Goal: Task Accomplishment & Management: Manage account settings

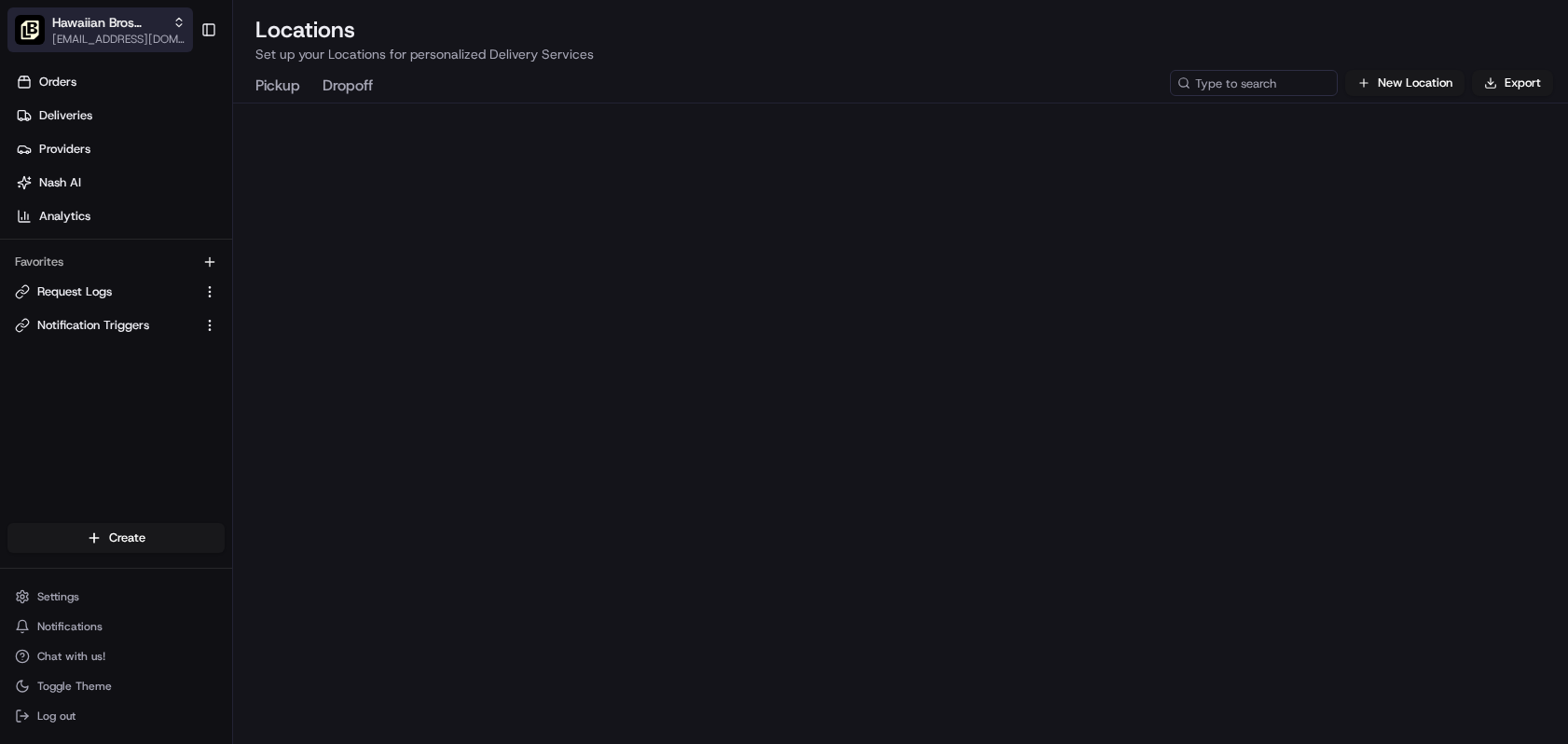
click at [142, 28] on span "Hawaiian Bros (Waco TX_6th)" at bounding box center [109, 22] width 113 height 19
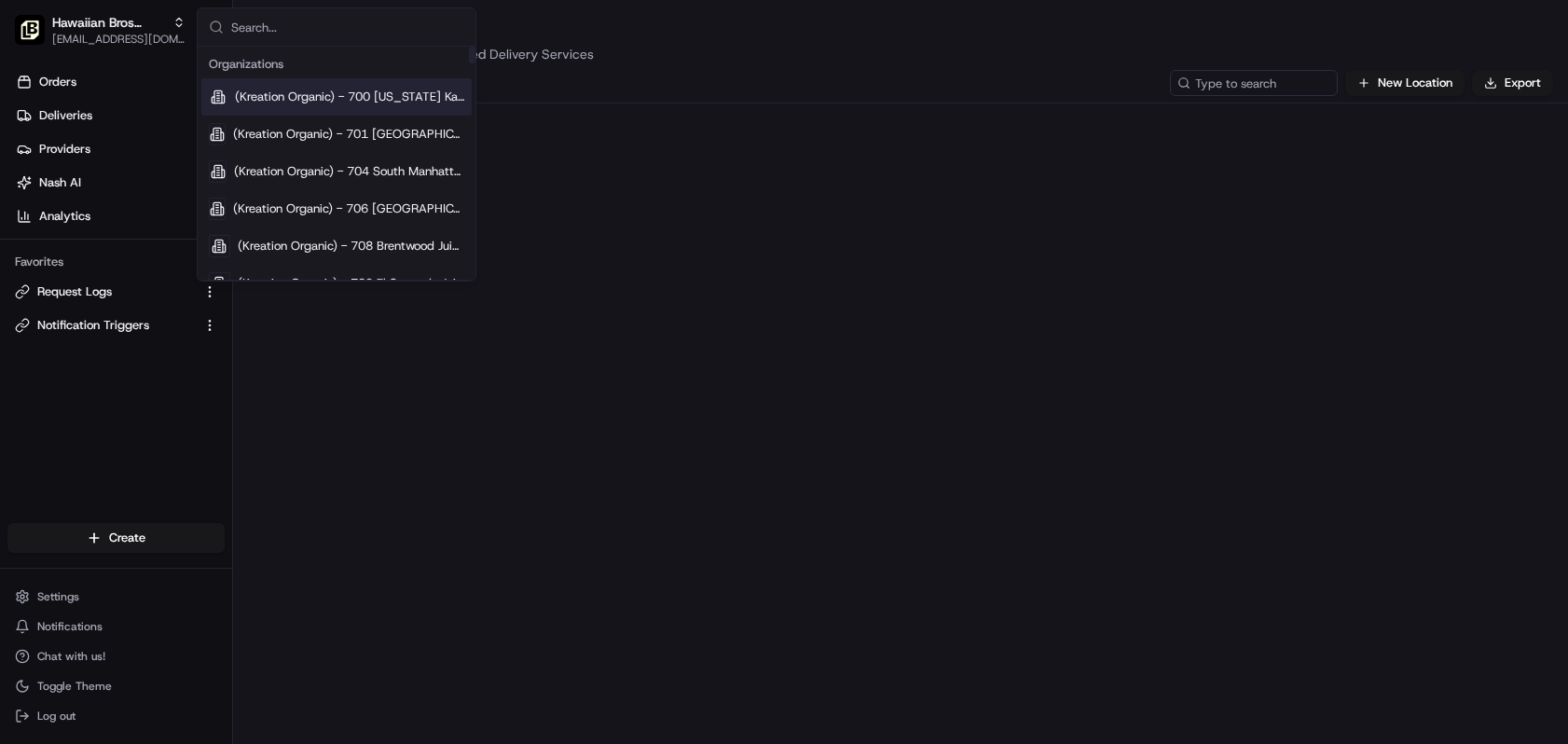
click at [246, 38] on input "text" at bounding box center [348, 27] width 233 height 38
type input "[PERSON_NAME]"
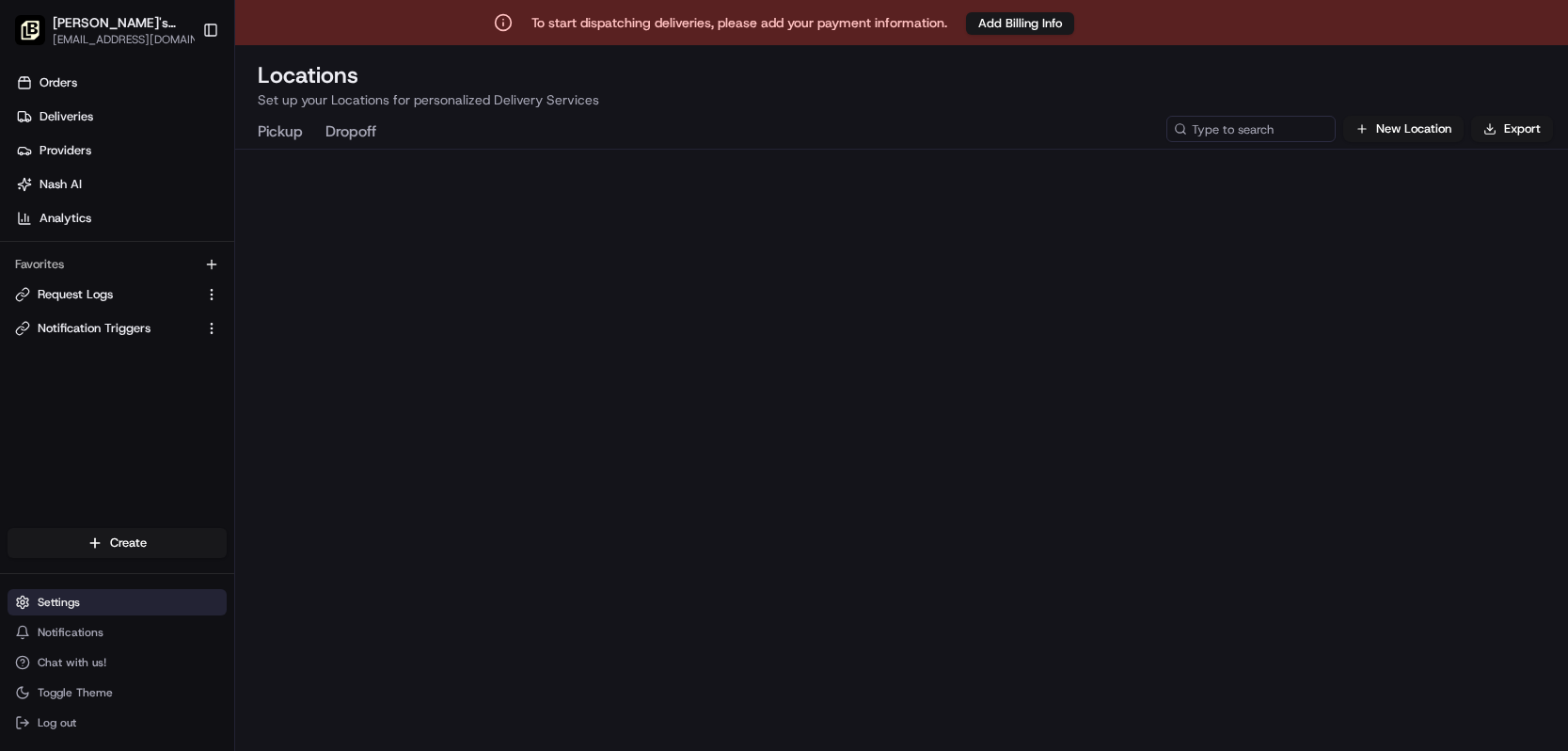
click at [46, 609] on button "Settings" at bounding box center [118, 601] width 219 height 26
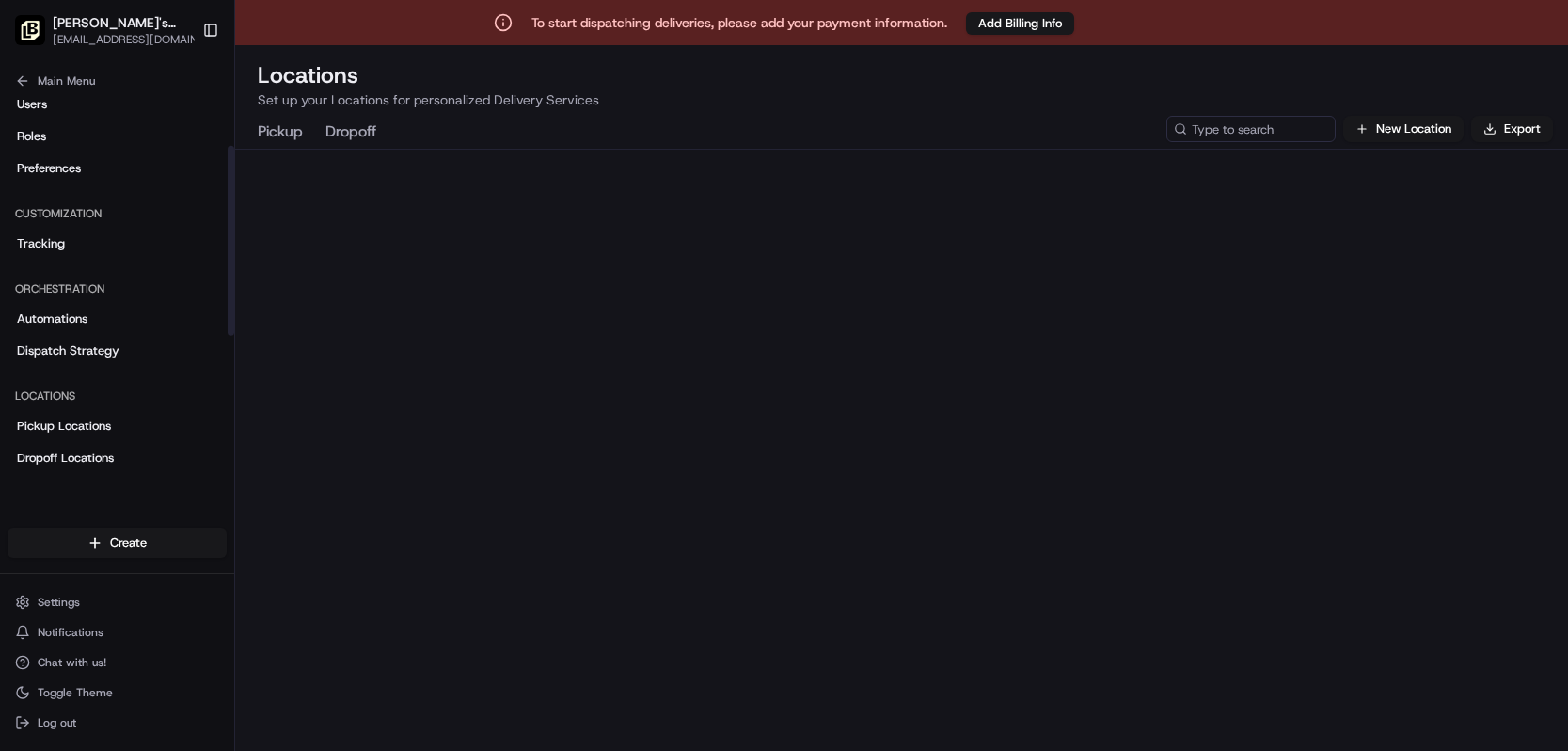
scroll to position [72, 0]
click at [44, 88] on span "Main Menu" at bounding box center [67, 81] width 58 height 15
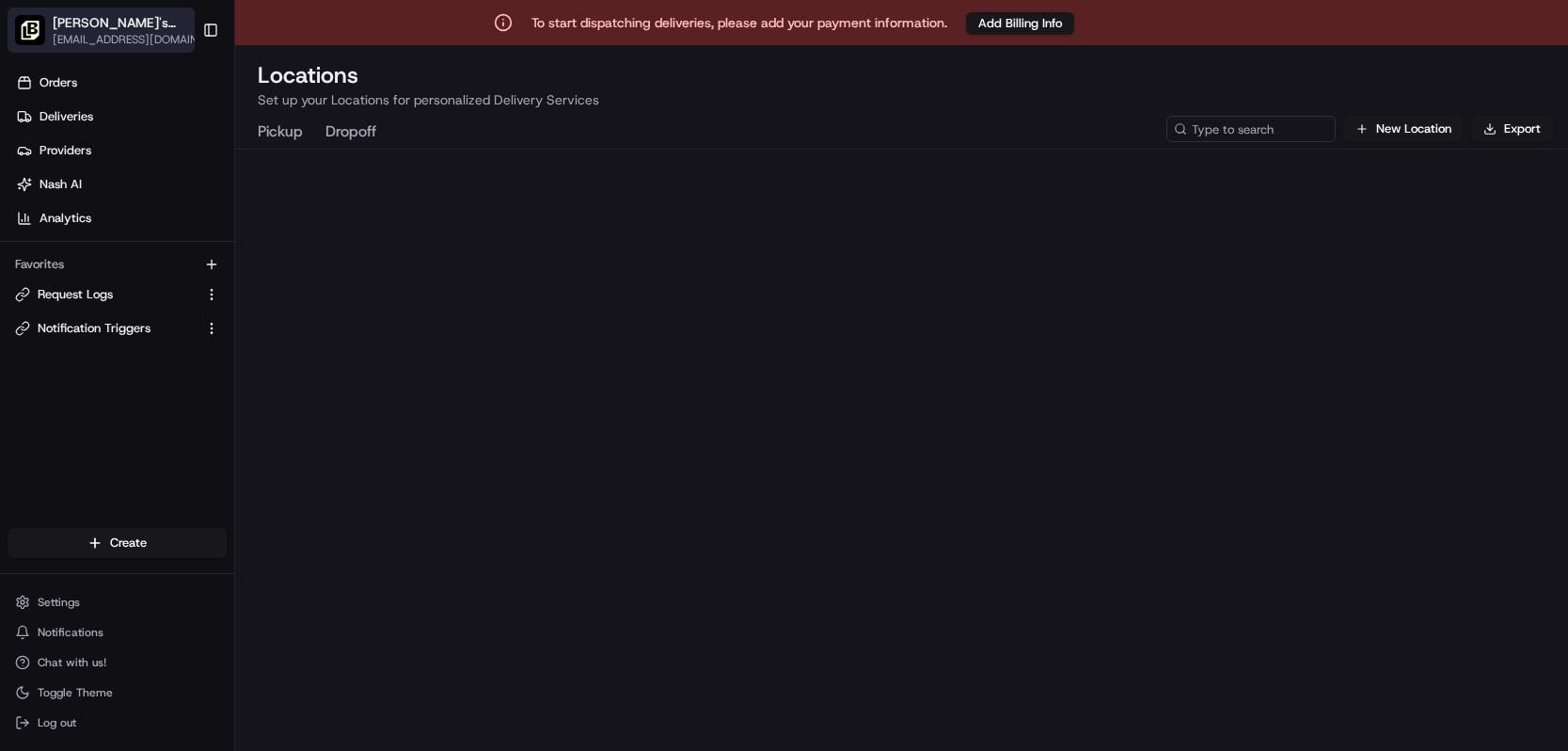
click at [129, 40] on span "[EMAIL_ADDRESS][DOMAIN_NAME]" at bounding box center [133, 39] width 160 height 15
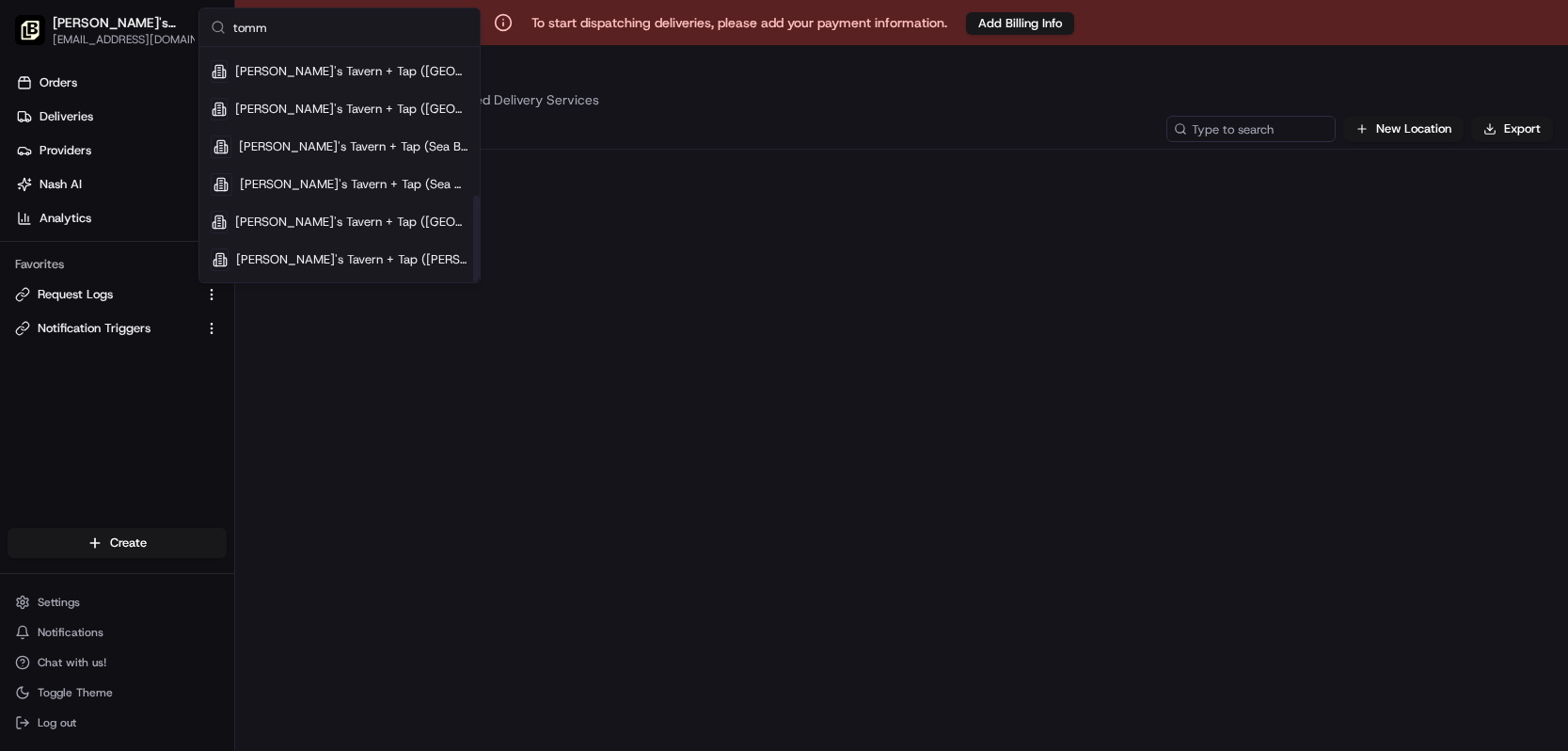
scroll to position [365, 0]
type input "[PERSON_NAME]"
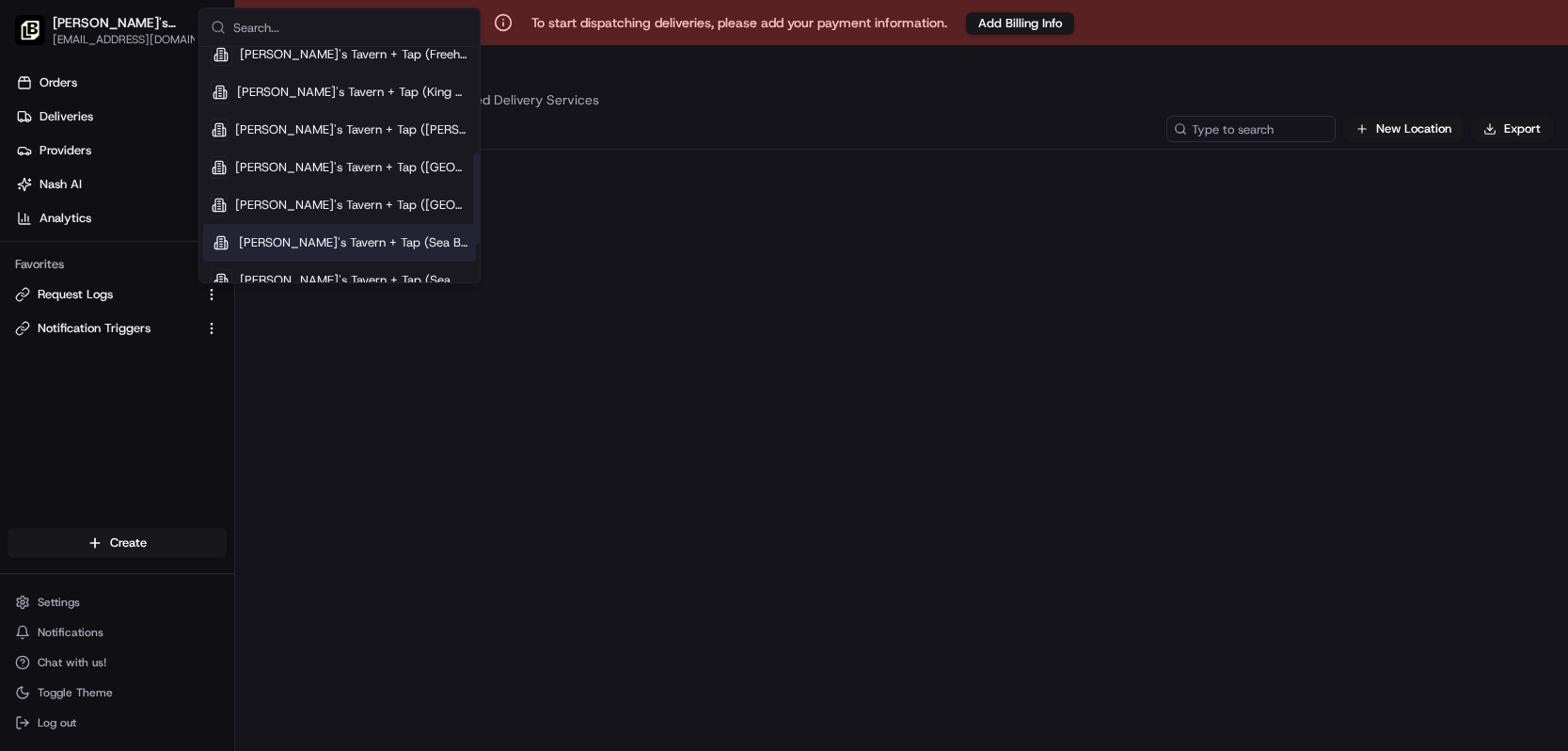
click at [514, 395] on div "Pickup Dropoff New Location Export" at bounding box center [902, 429] width 1333 height 641
